Goal: Task Accomplishment & Management: Manage account settings

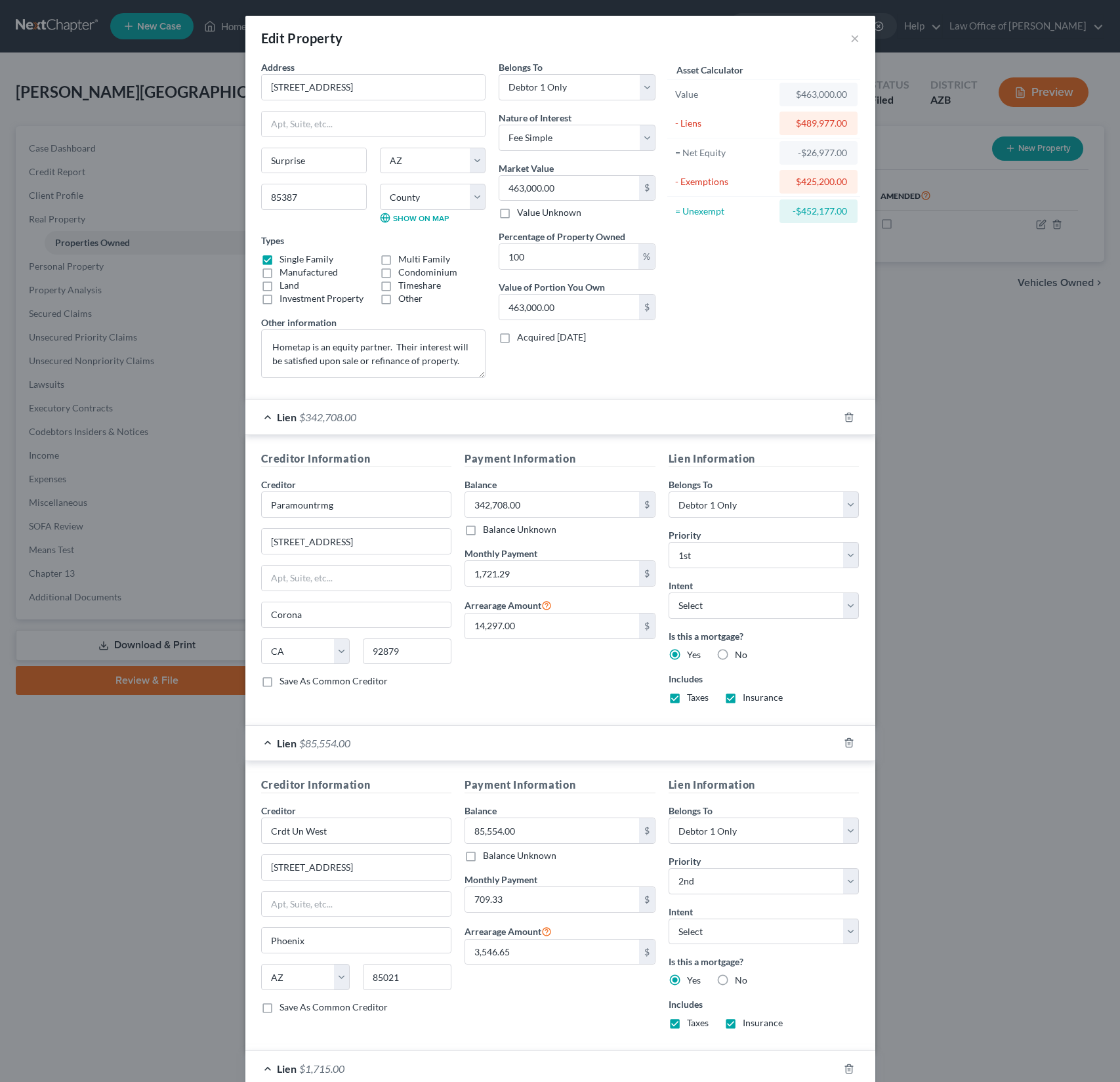
select select "3"
select select "0"
select select "4"
select select "0"
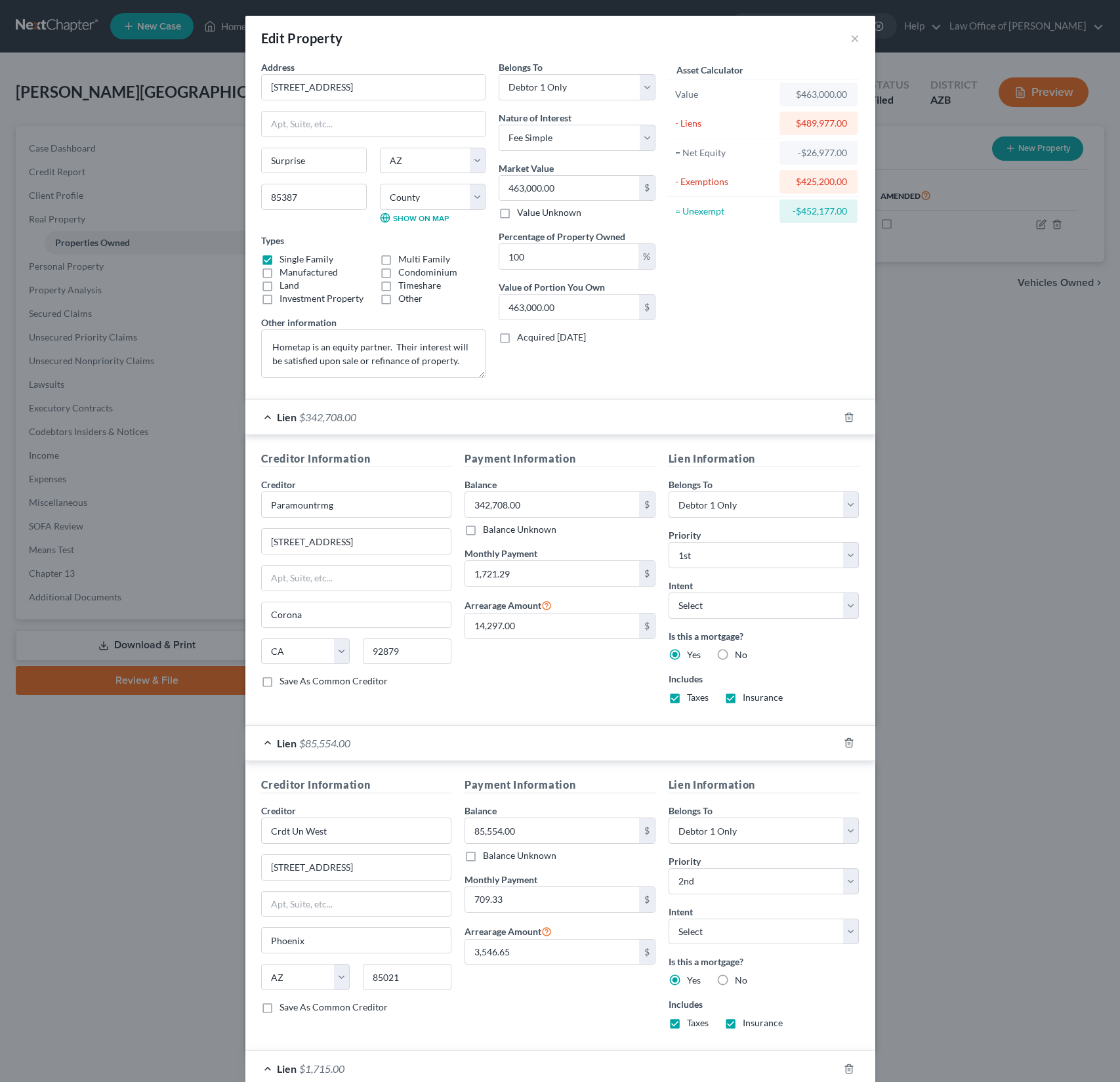
select select "0"
select select "3"
select select "0"
select select "3"
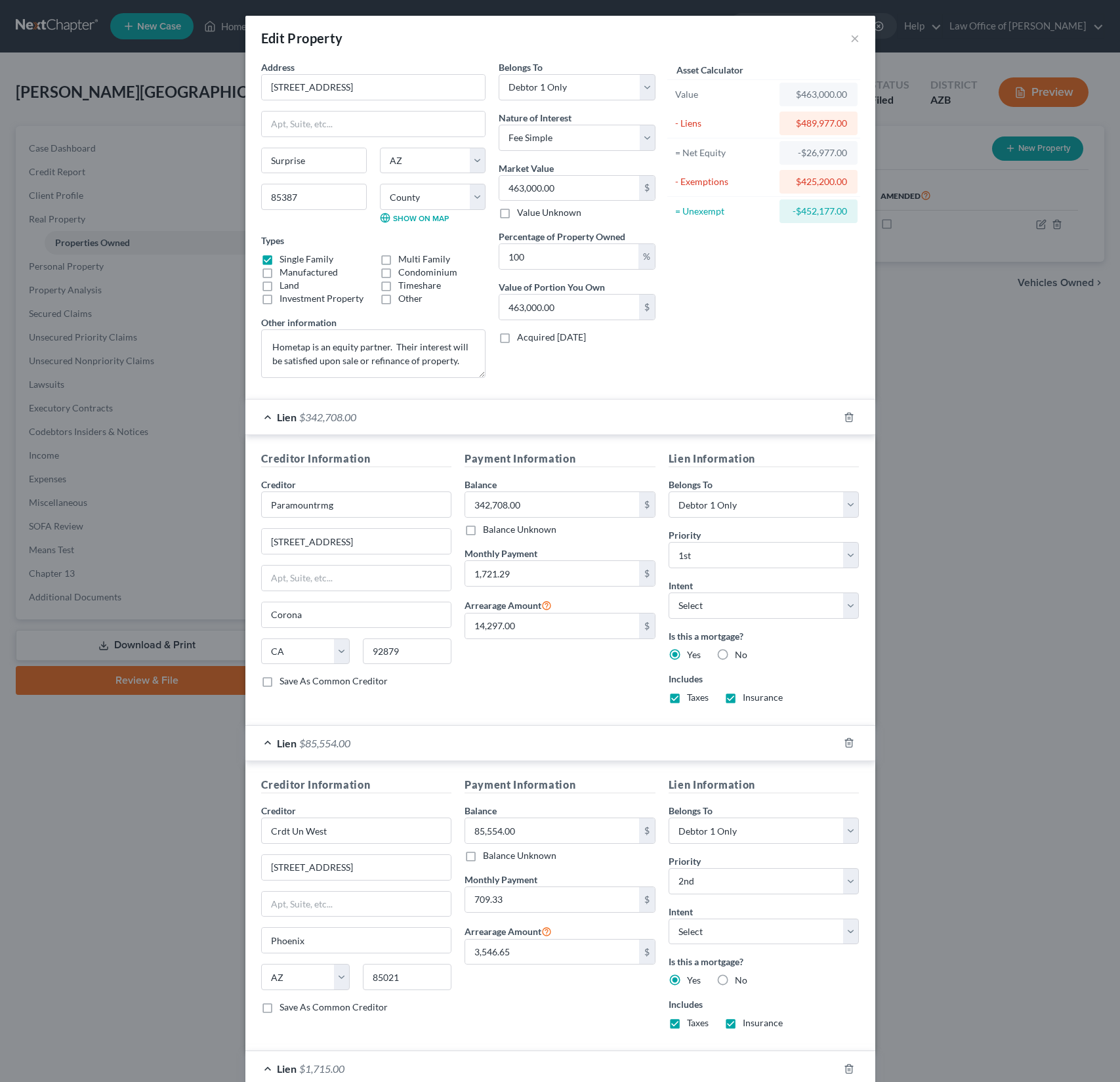
select select "0"
select select "22"
select select "3"
select select "4"
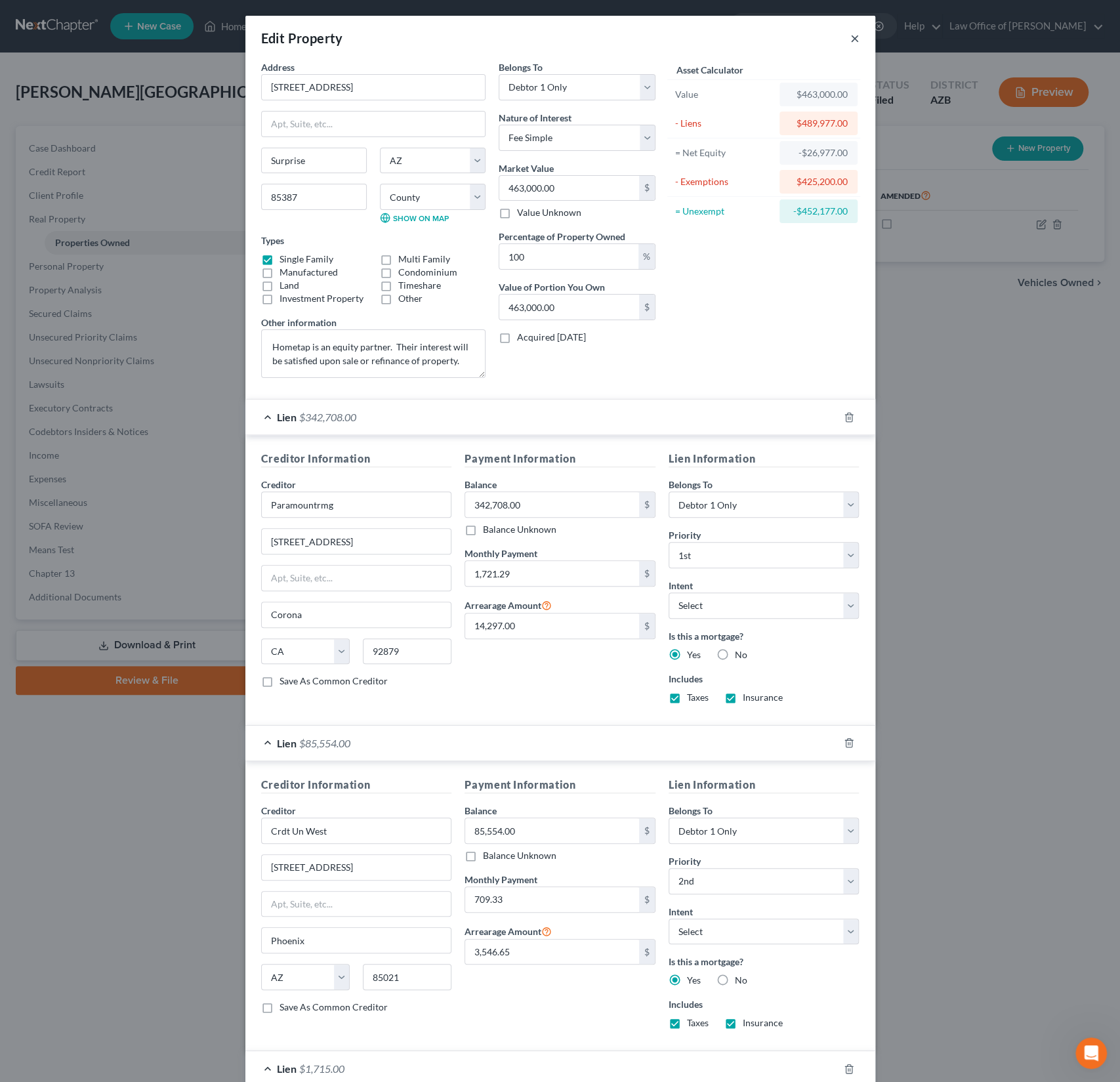
click at [858, 39] on button "×" at bounding box center [854, 38] width 9 height 15
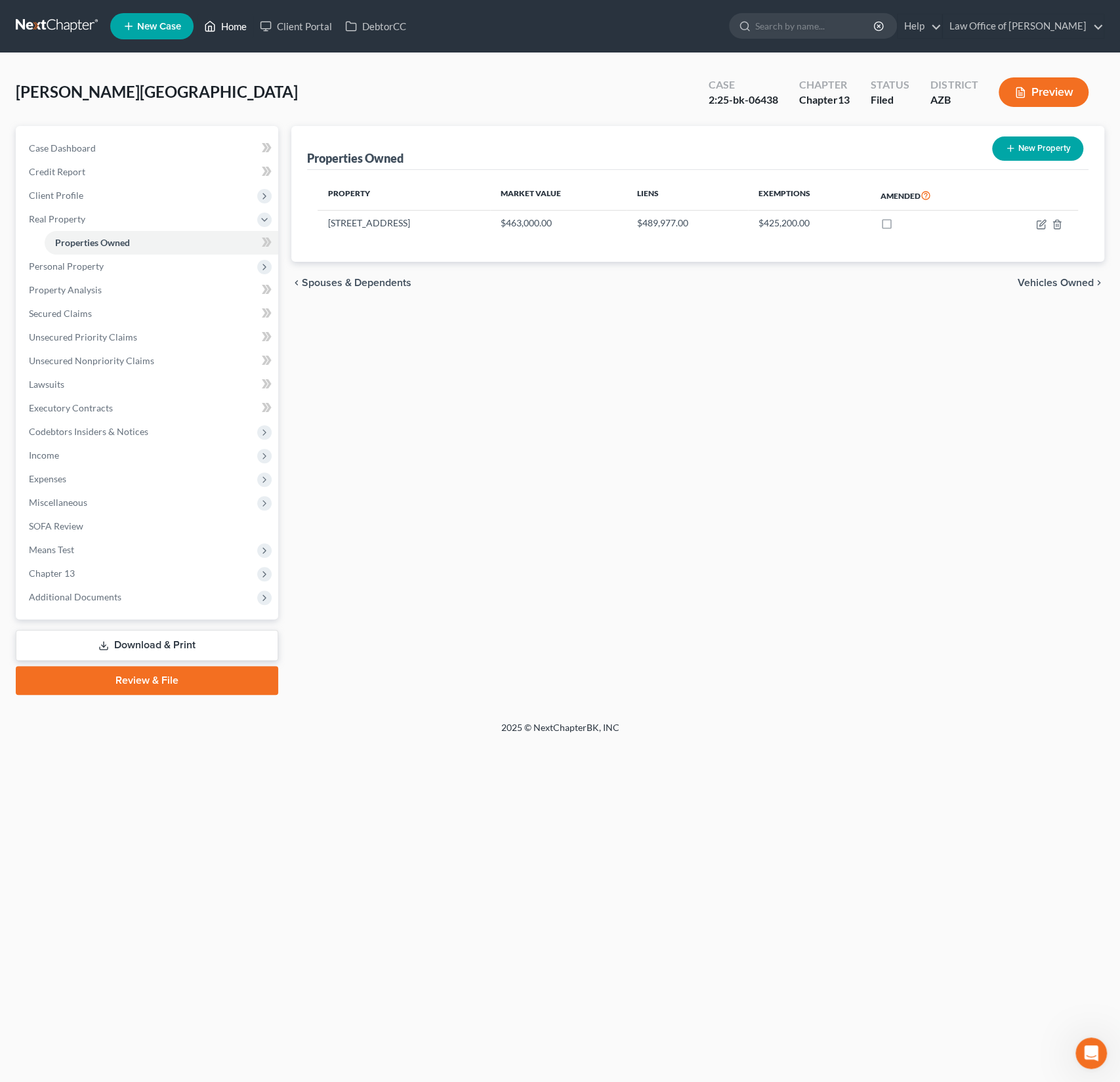
click at [236, 31] on link "Home" at bounding box center [225, 26] width 56 height 24
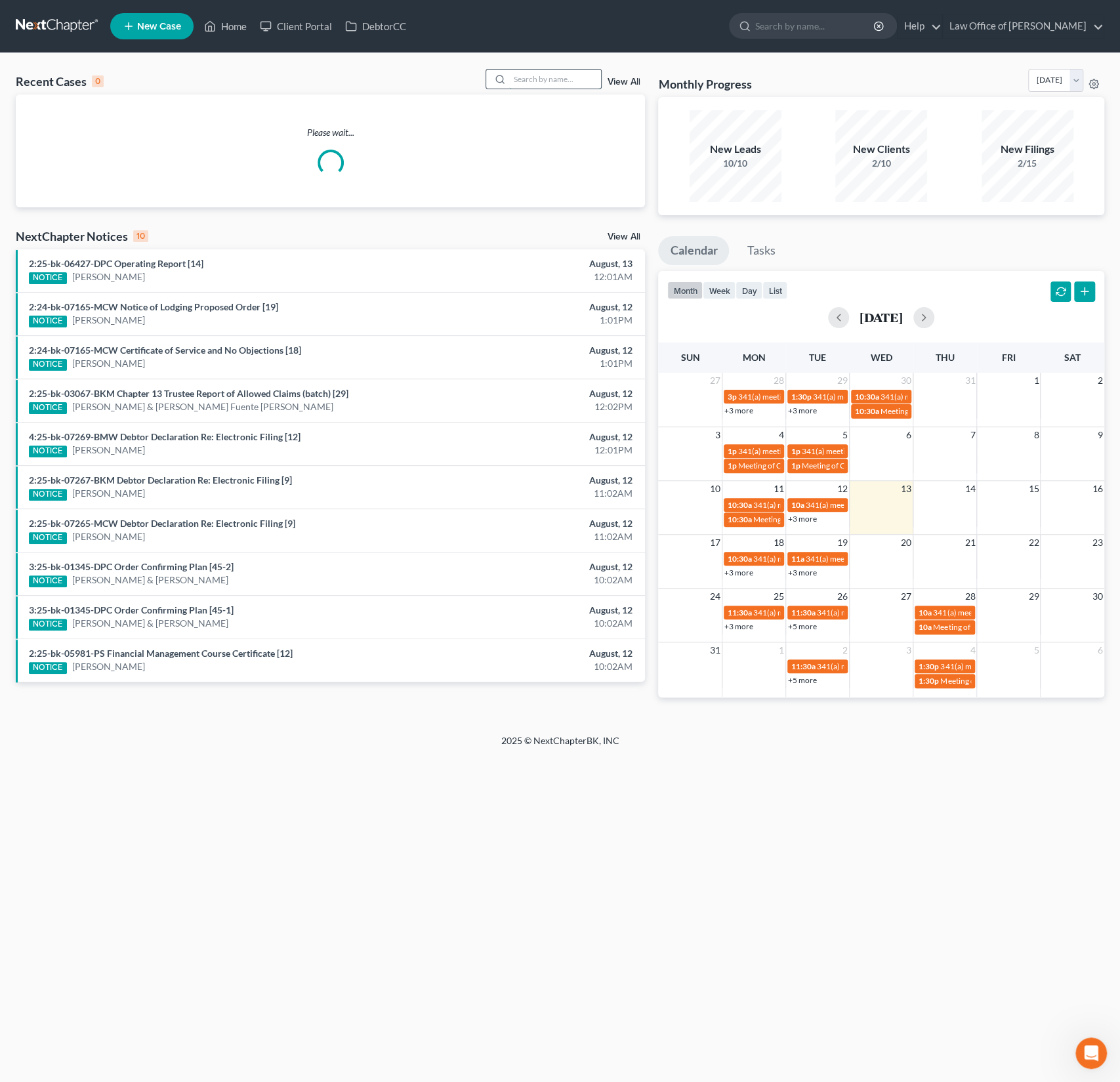
click at [585, 70] on input "search" at bounding box center [555, 79] width 92 height 19
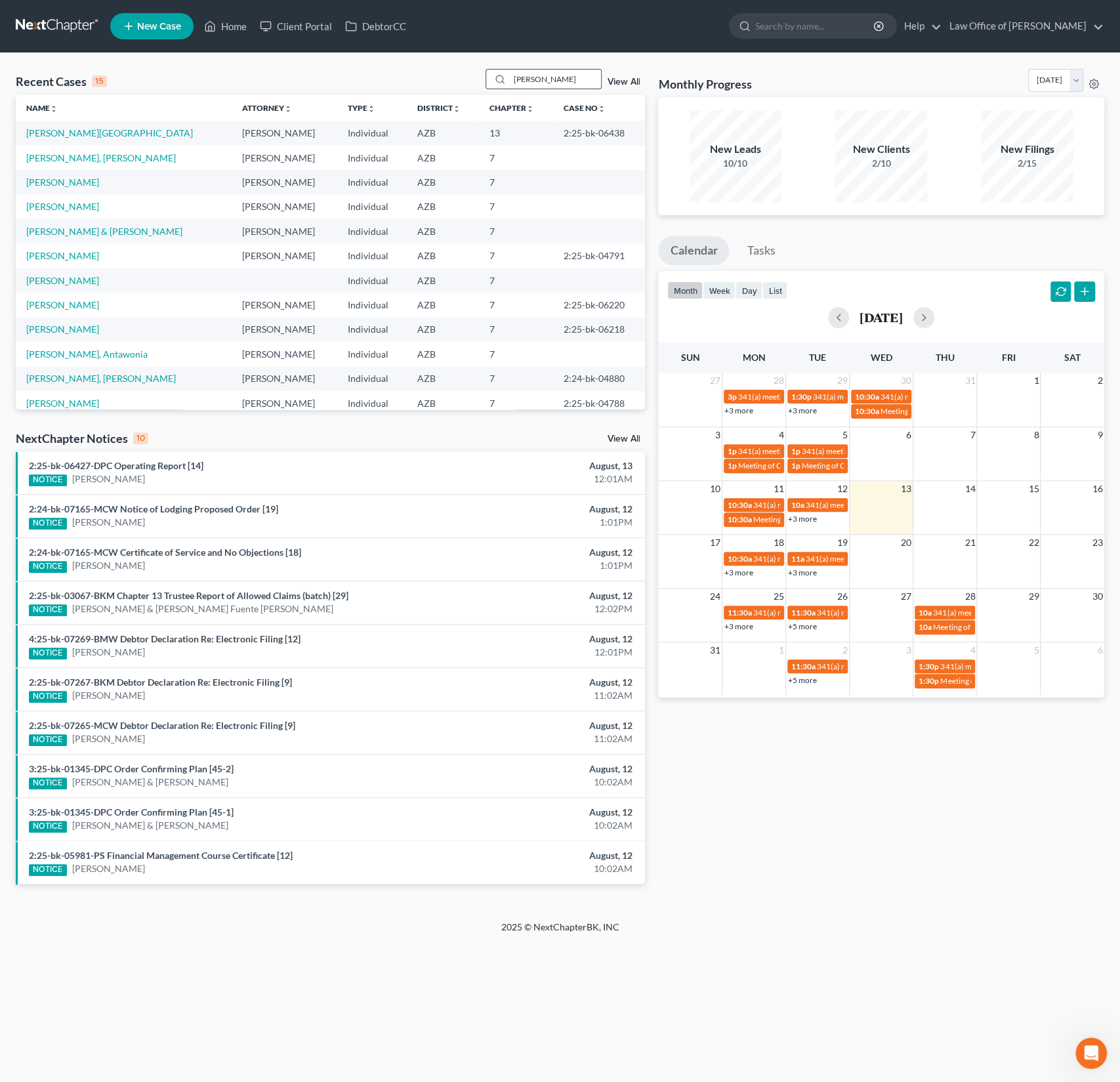
type input "[PERSON_NAME]"
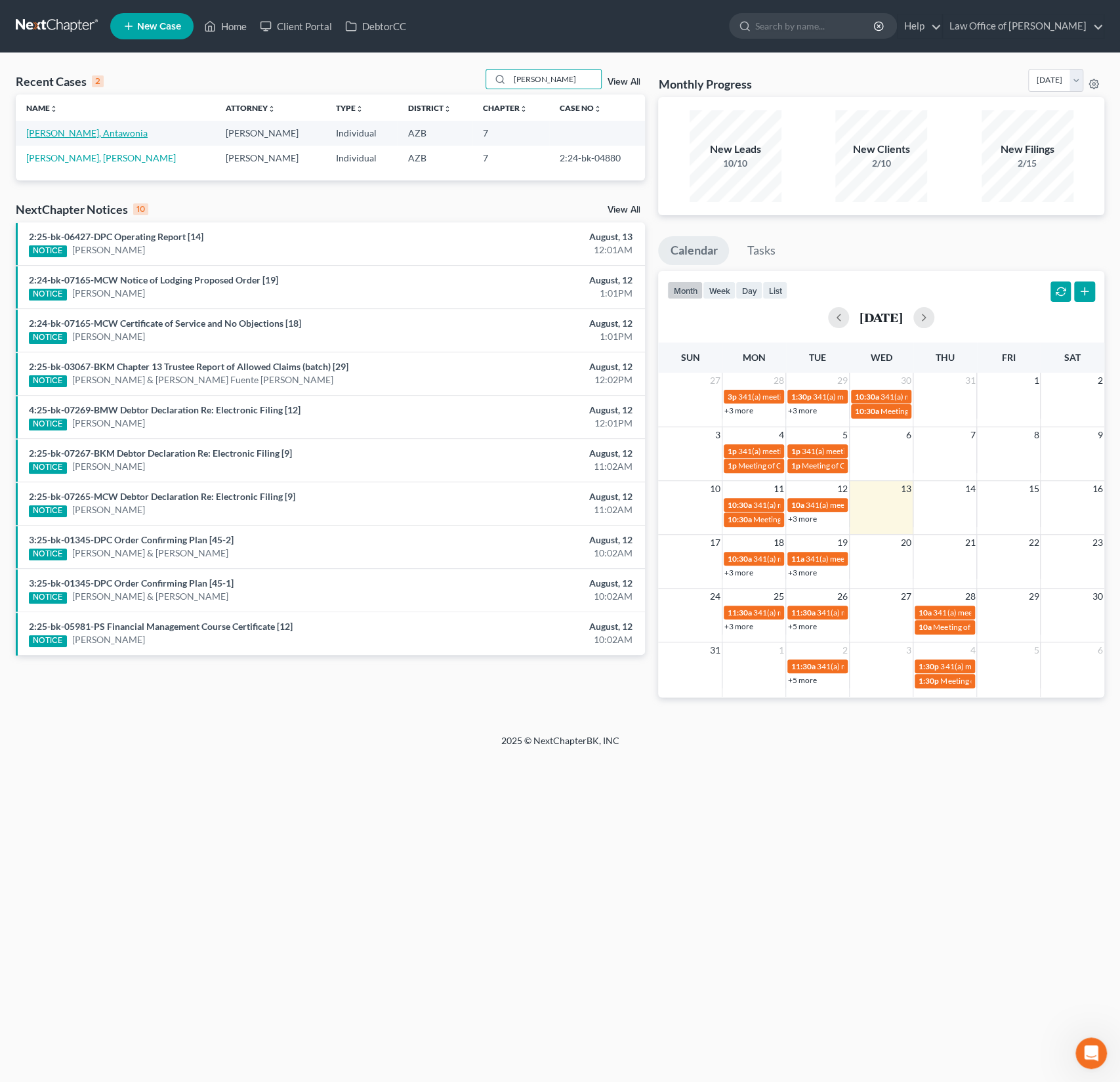
click at [70, 130] on link "[PERSON_NAME], Antawonia" at bounding box center [87, 133] width 121 height 11
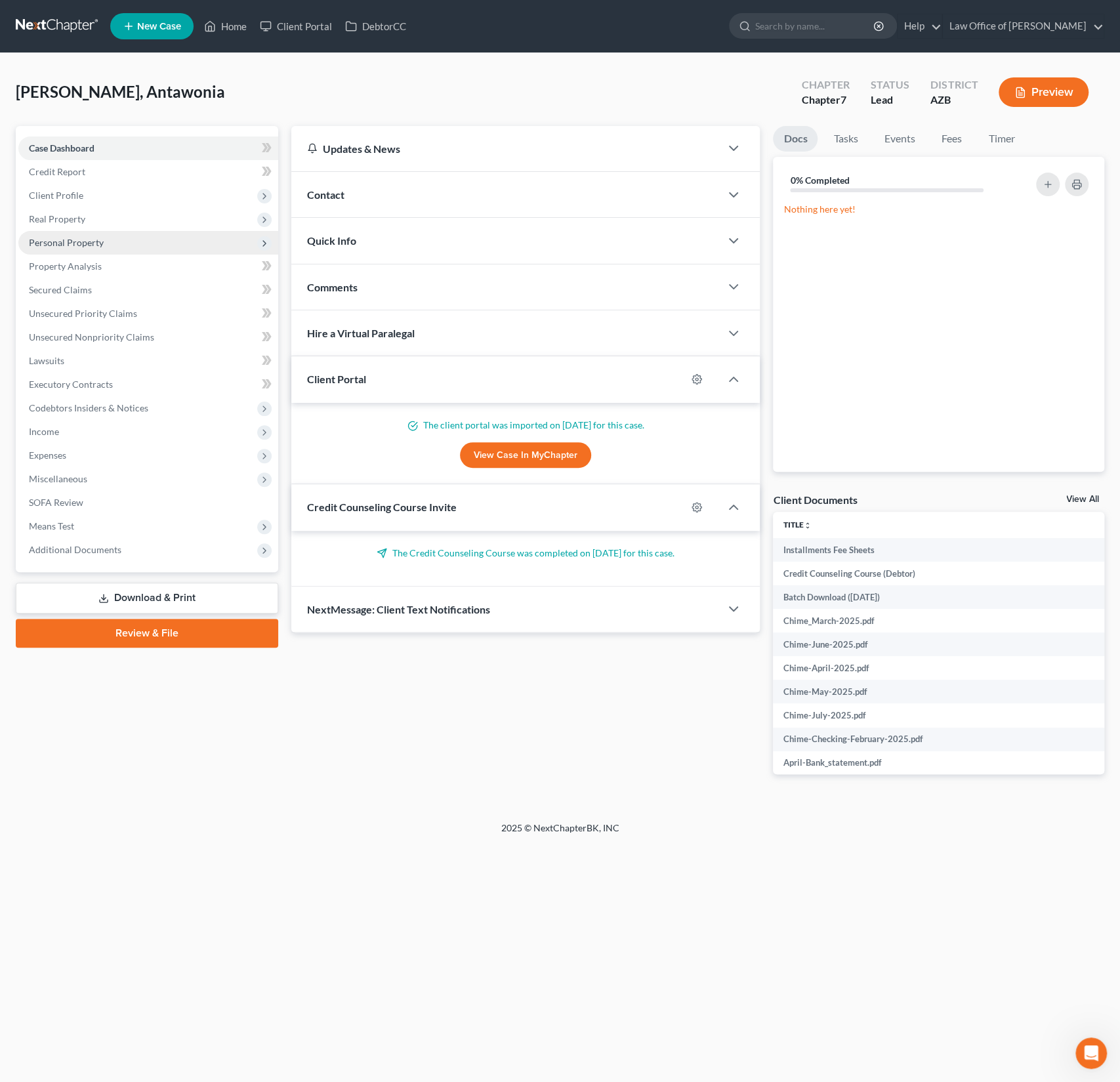
click at [74, 235] on span "Personal Property" at bounding box center [148, 243] width 260 height 24
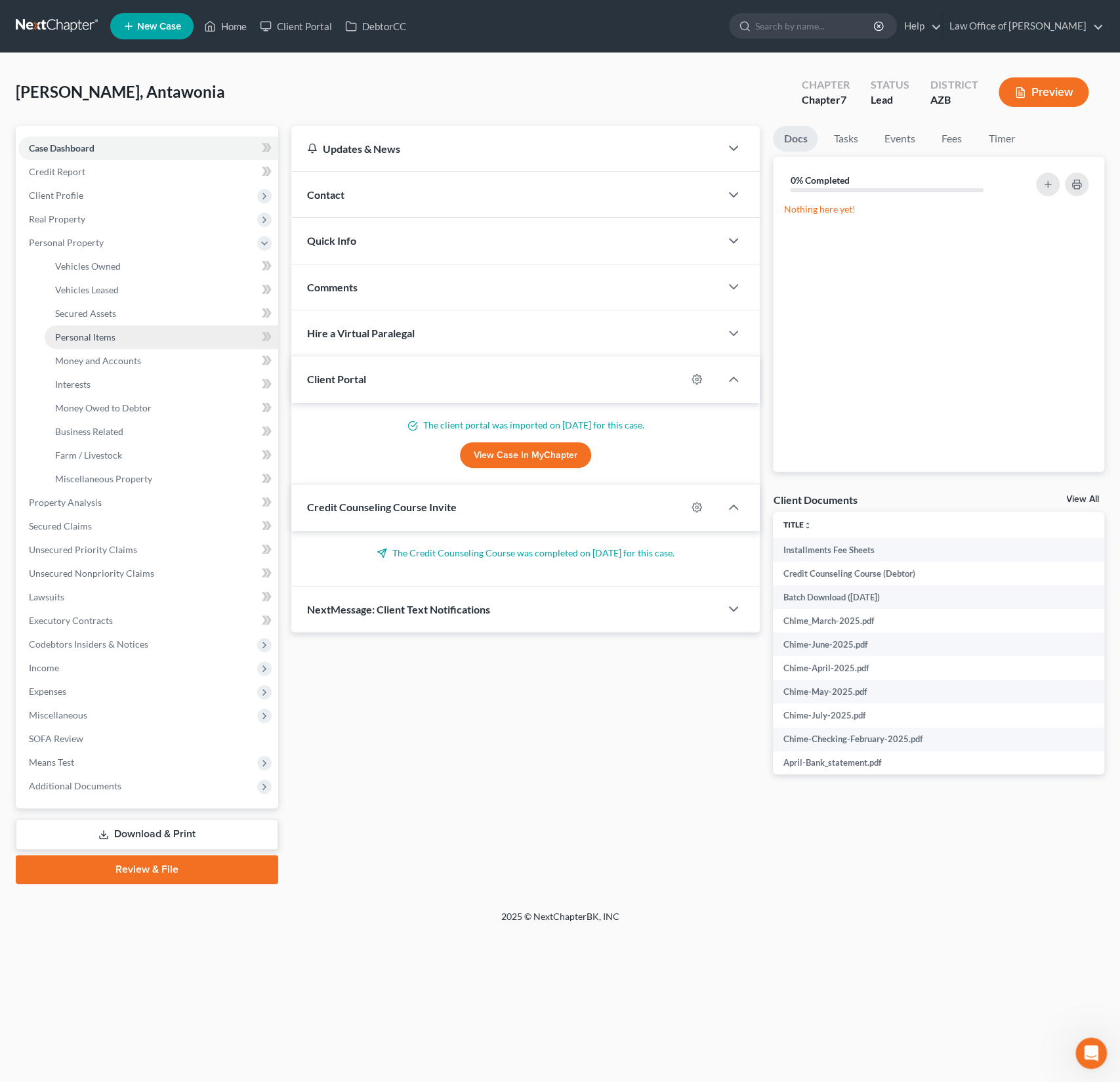
click at [110, 326] on link "Personal Items" at bounding box center [161, 337] width 234 height 24
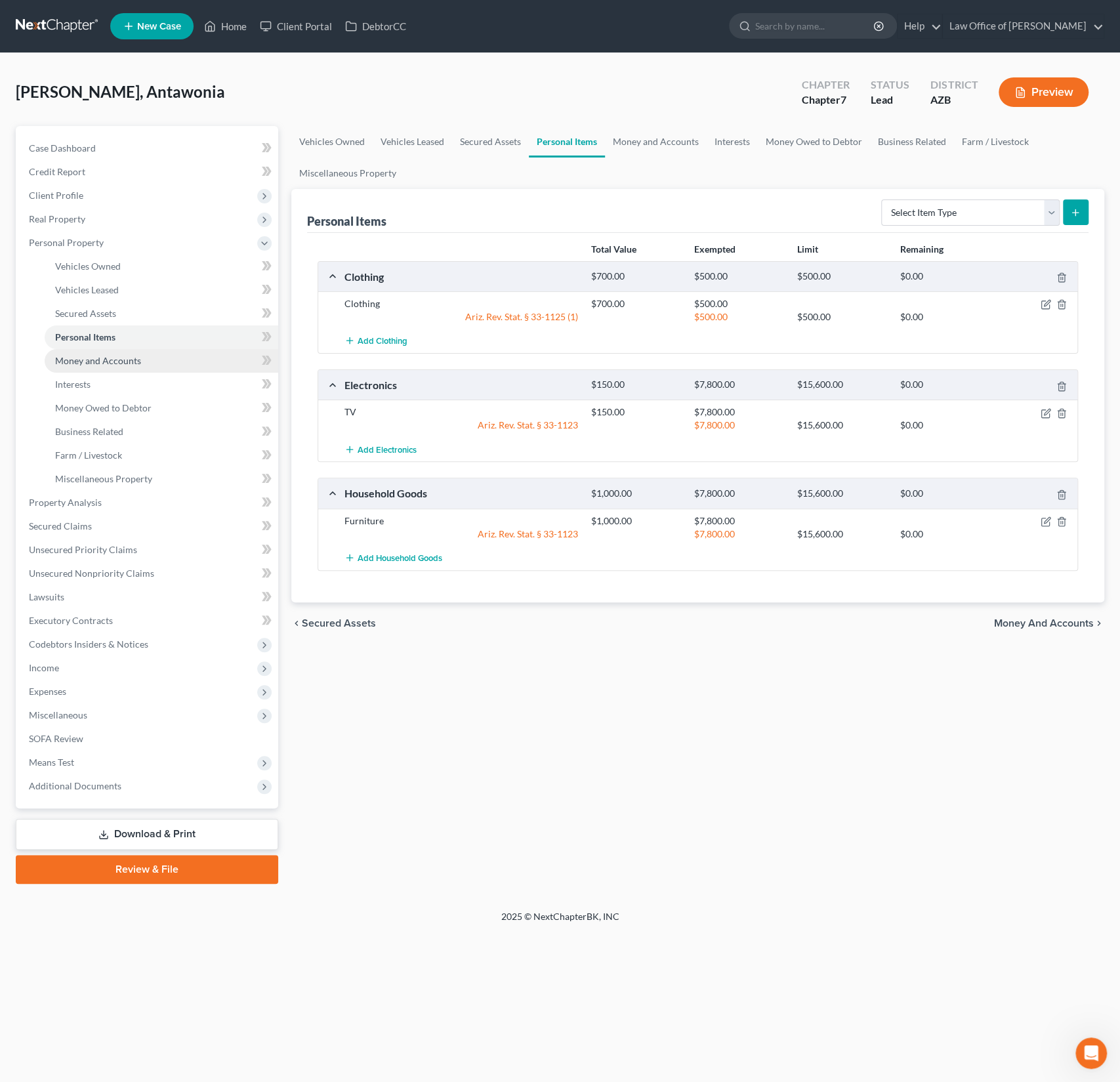
click at [101, 358] on span "Money and Accounts" at bounding box center [98, 361] width 86 height 11
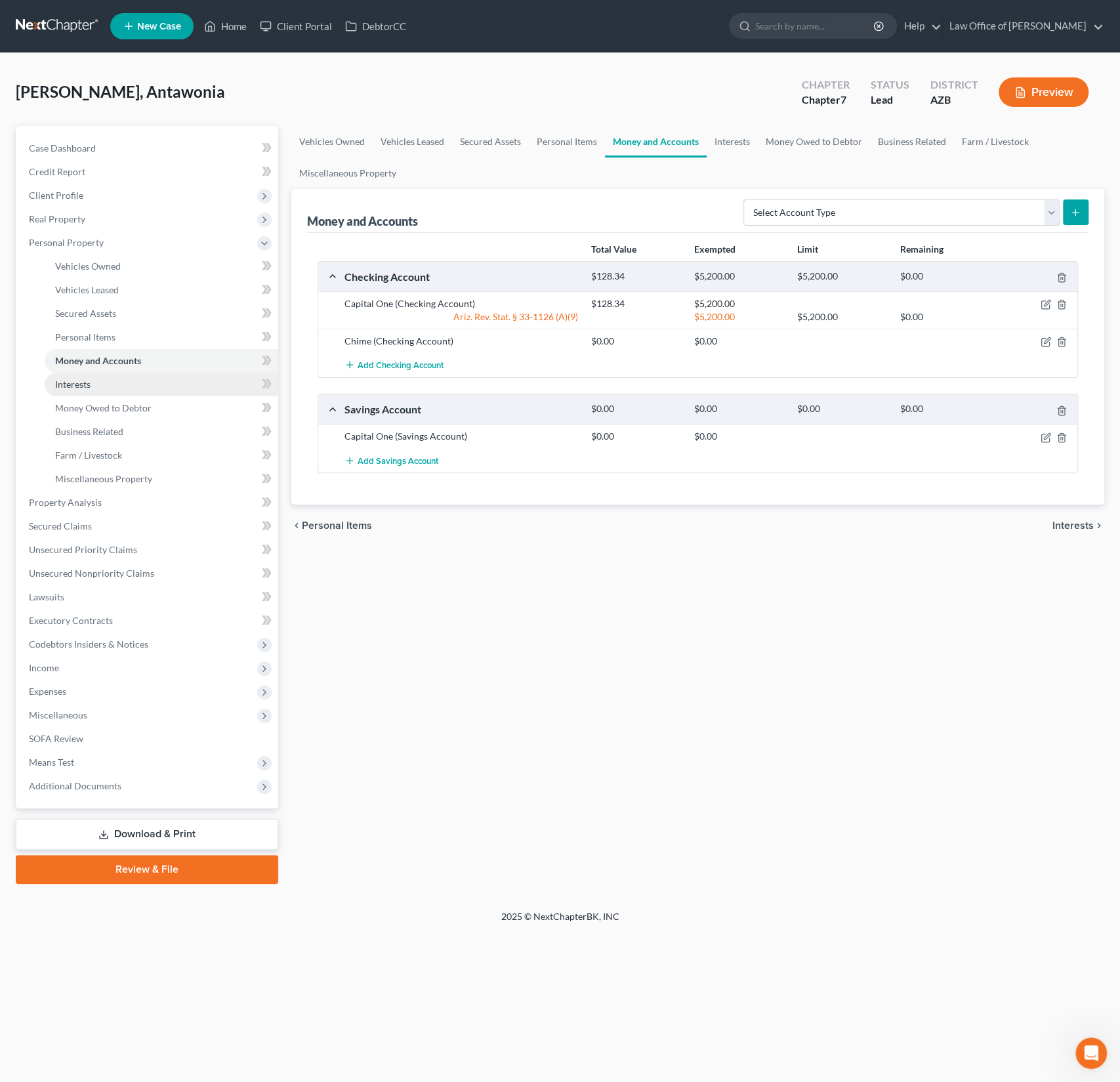
click at [92, 384] on link "Interests" at bounding box center [161, 385] width 234 height 24
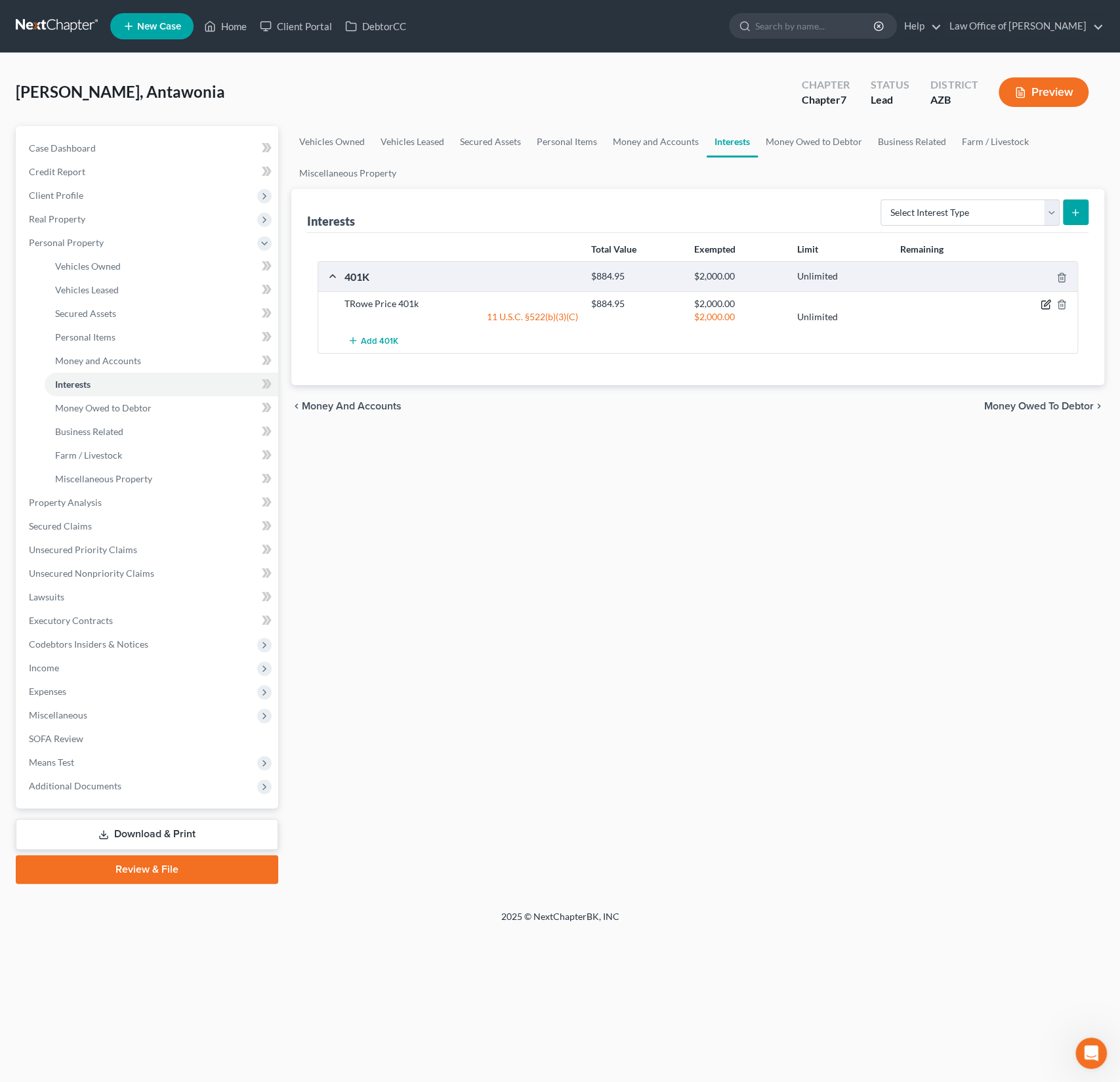
click at [1050, 302] on icon "button" at bounding box center [1045, 304] width 11 height 11
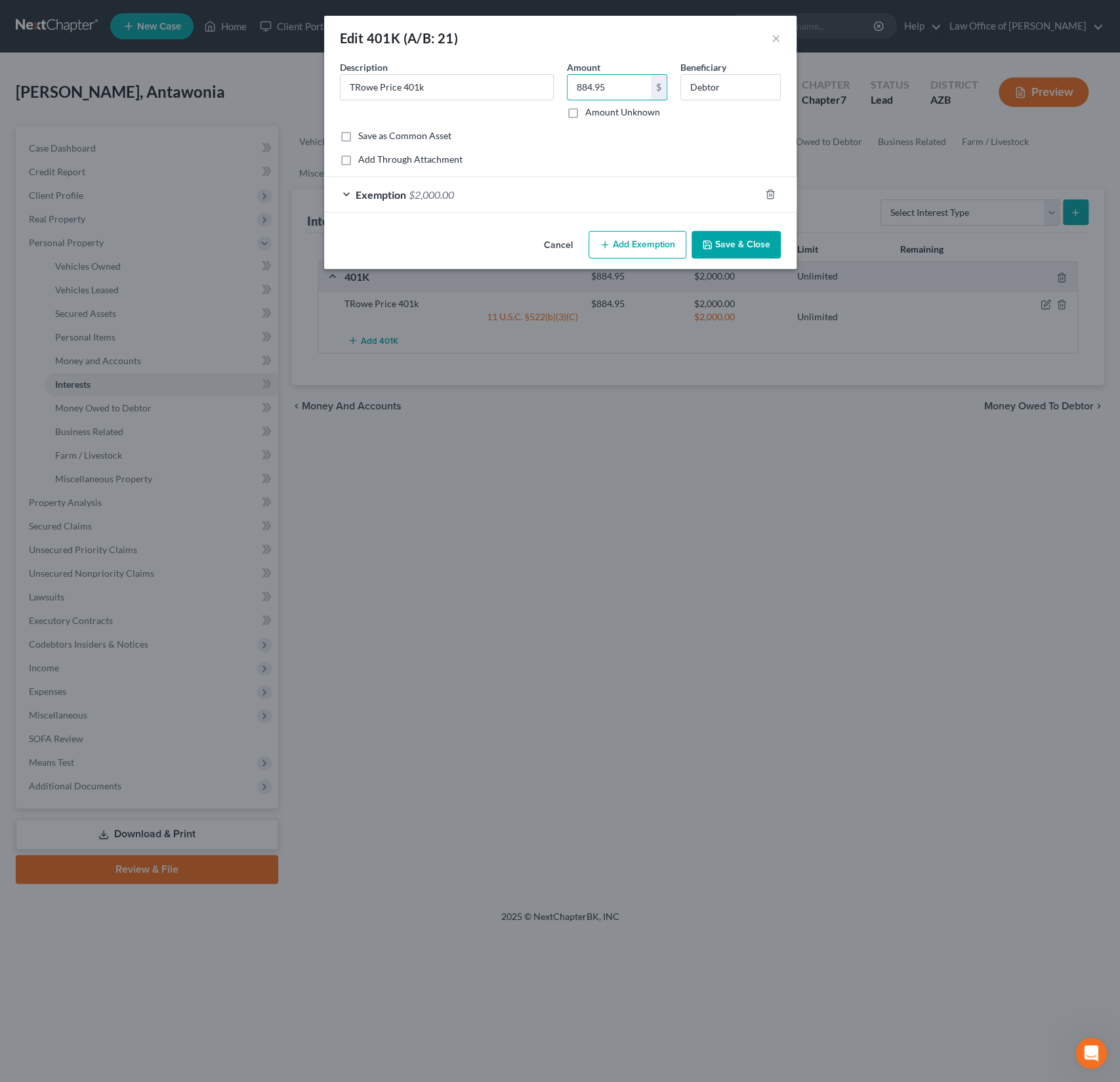
drag, startPoint x: 611, startPoint y: 95, endPoint x: 557, endPoint y: 82, distance: 55.5
click at [557, 82] on div "Description * TRowe Price 401k Amount 884.95 $ Amount Unknown Beneficiary Debtor" at bounding box center [560, 95] width 454 height 69
drag, startPoint x: 611, startPoint y: 82, endPoint x: 559, endPoint y: 80, distance: 52.0
click at [559, 80] on div "Description * TRowe Price 401k Amount 884.95 $ Amount Unknown Beneficiary Debtor" at bounding box center [560, 95] width 454 height 69
type input "931.77"
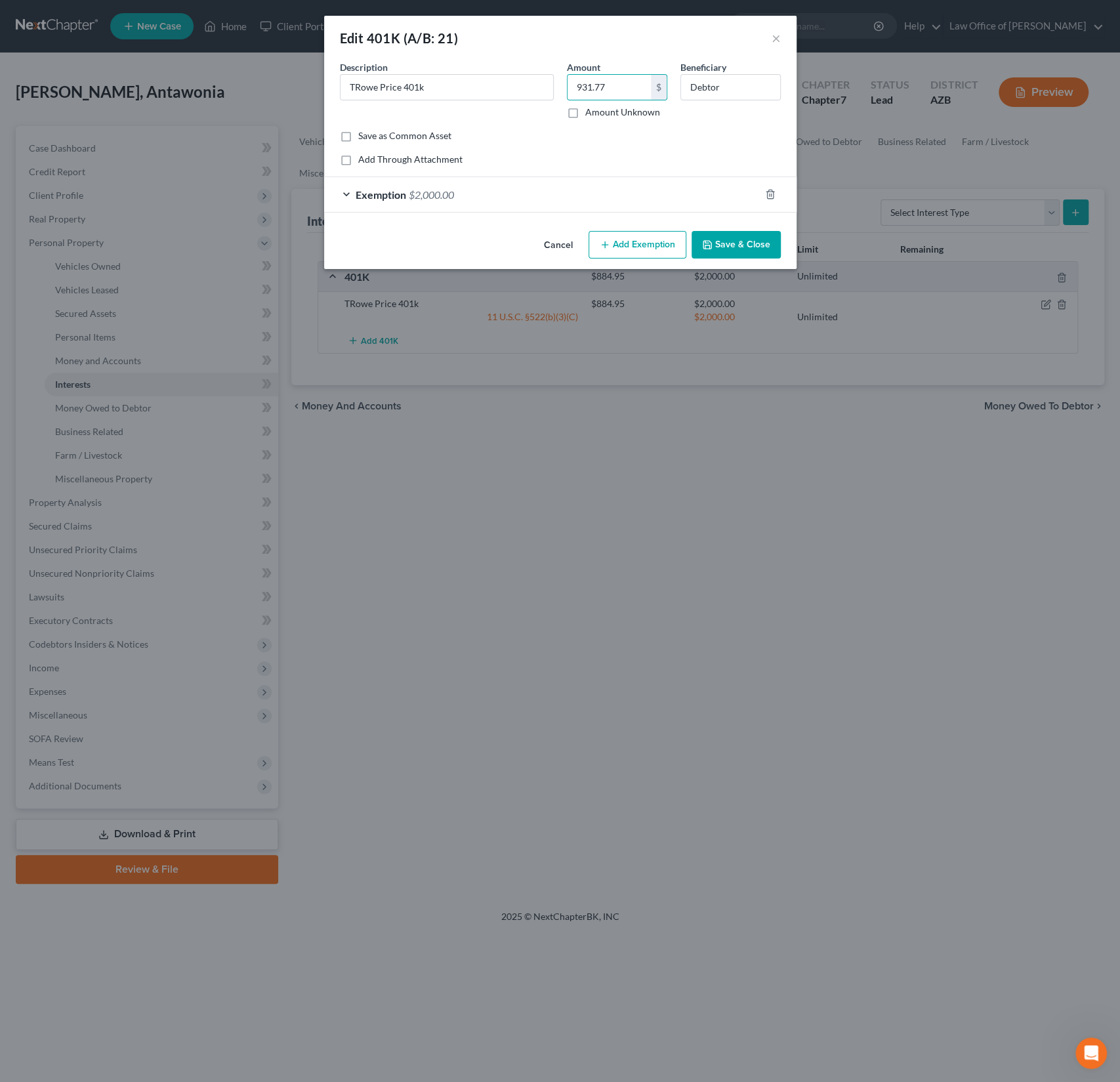
click at [745, 244] on button "Save & Close" at bounding box center [736, 244] width 89 height 27
